Goal: Information Seeking & Learning: Understand process/instructions

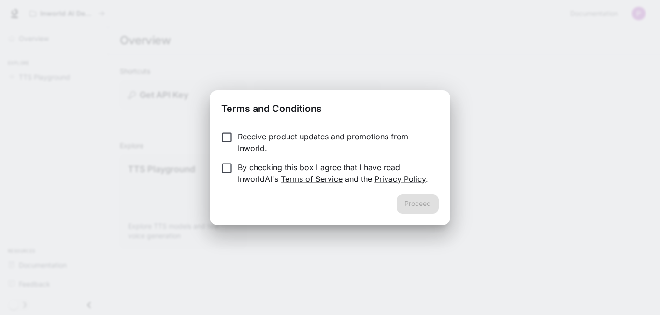
click at [228, 178] on label "By checking this box I agree that I have read InworldAI's Terms of Service and …" at bounding box center [323, 173] width 215 height 23
click at [246, 169] on p "By checking this box I agree that I have read InworldAI's Terms of Service and …" at bounding box center [334, 173] width 193 height 23
click at [266, 188] on div "Receive product updates and promotions from Inworld. By checking this box I agr…" at bounding box center [330, 158] width 241 height 71
click at [243, 134] on p "Receive product updates and promotions from Inworld." at bounding box center [334, 142] width 193 height 23
click at [415, 200] on button "Proceed" at bounding box center [418, 204] width 42 height 19
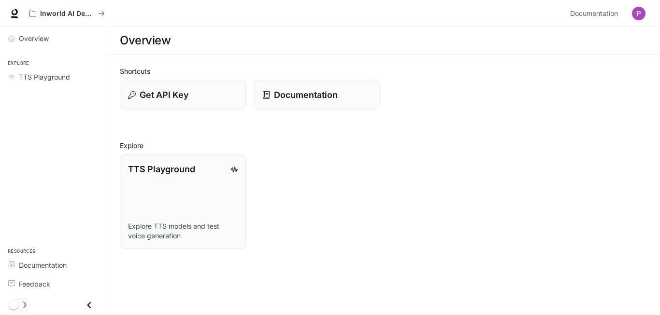
click at [89, 304] on icon "Close drawer" at bounding box center [89, 305] width 4 height 7
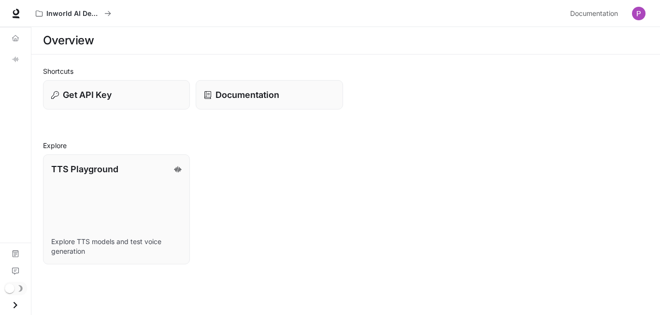
click at [31, 304] on div "main menu drawer" at bounding box center [15, 298] width 31 height 33
click at [12, 305] on icon "Open drawer" at bounding box center [15, 305] width 13 height 13
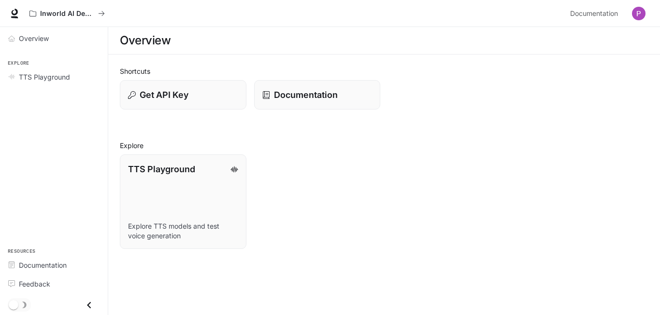
click at [89, 307] on icon "Close drawer" at bounding box center [89, 305] width 4 height 7
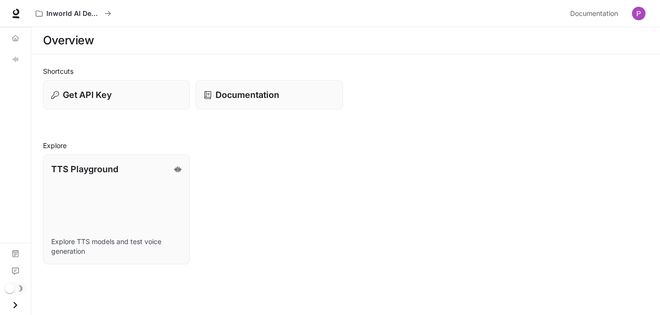
drag, startPoint x: 19, startPoint y: 302, endPoint x: 31, endPoint y: 313, distance: 16.1
click at [19, 303] on icon "Open drawer" at bounding box center [15, 305] width 13 height 13
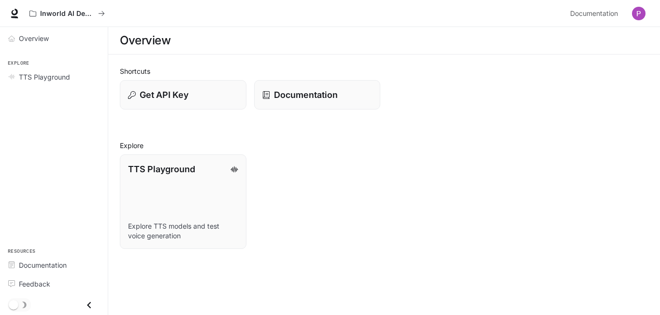
click at [641, 12] on img "button" at bounding box center [639, 14] width 14 height 14
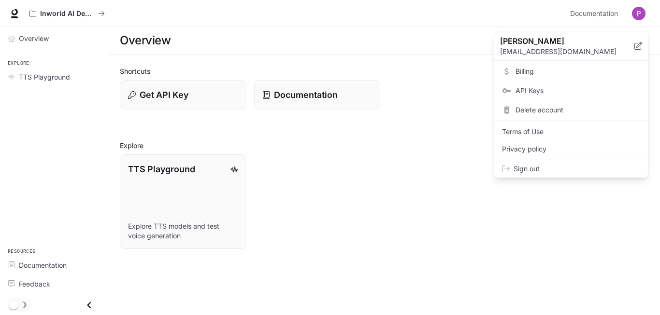
click at [473, 171] on div at bounding box center [330, 157] width 660 height 315
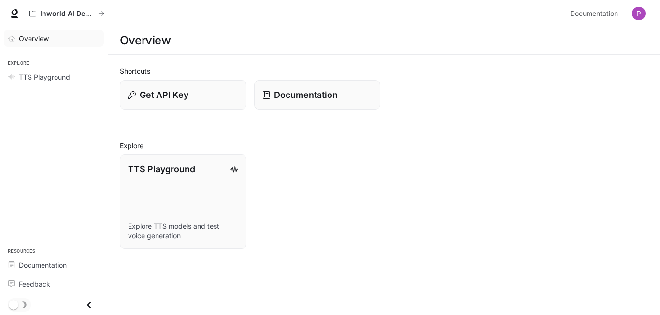
click at [37, 39] on span "Overview" at bounding box center [34, 38] width 30 height 10
click at [293, 91] on p "Documentation" at bounding box center [305, 94] width 64 height 13
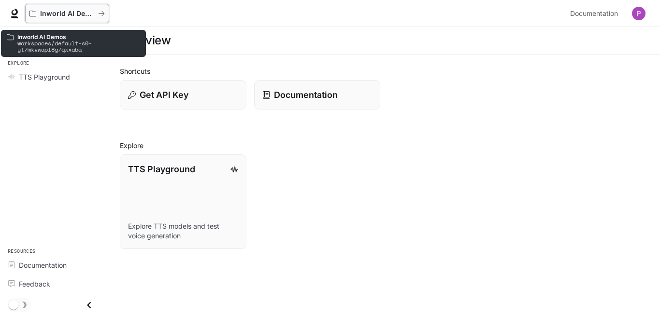
click at [56, 12] on p "Inworld AI Demos" at bounding box center [67, 14] width 54 height 8
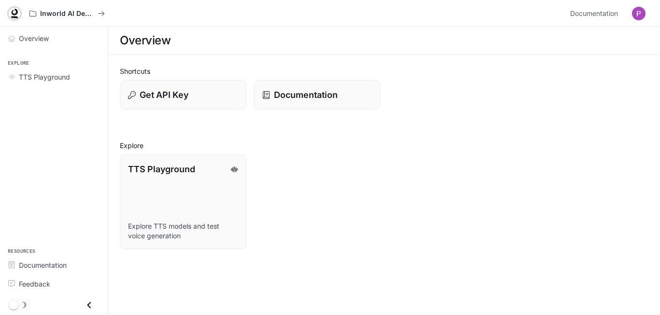
click at [14, 13] on icon at bounding box center [15, 14] width 10 height 10
click at [180, 92] on p "Get API Key" at bounding box center [163, 94] width 49 height 13
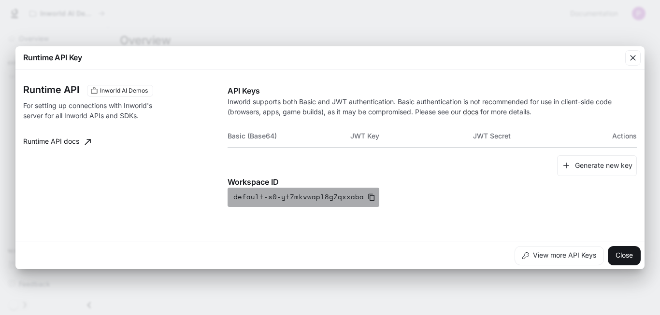
click at [369, 198] on icon "button" at bounding box center [372, 197] width 6 height 7
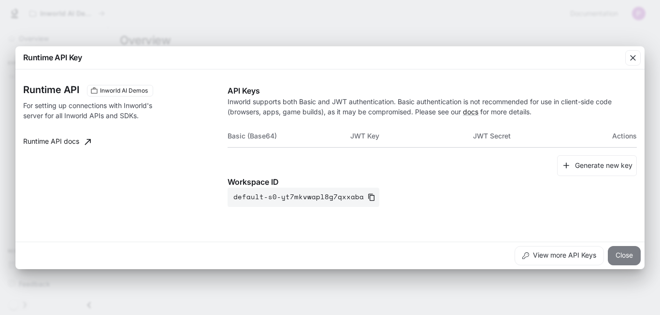
click at [620, 259] on button "Close" at bounding box center [624, 255] width 33 height 19
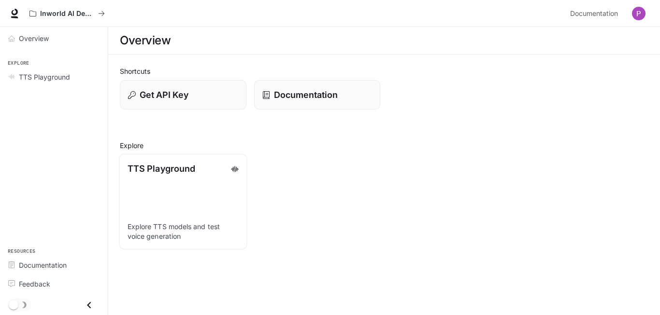
click at [156, 171] on p "TTS Playground" at bounding box center [162, 168] width 68 height 13
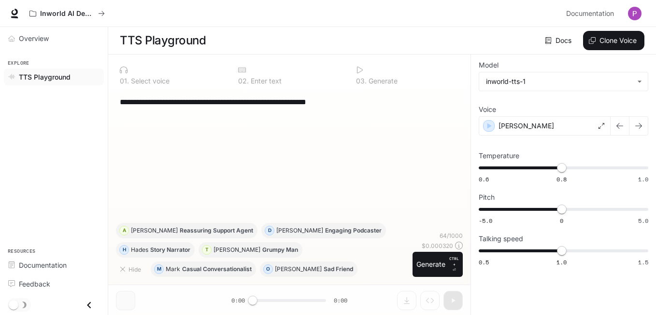
scroll to position [0, 0]
